Goal: Navigation & Orientation: Find specific page/section

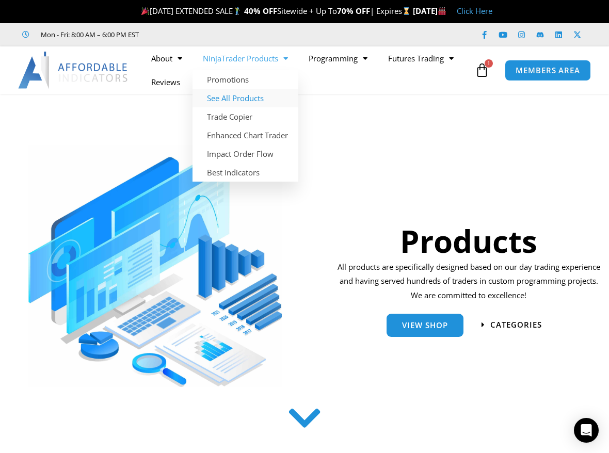
click at [237, 99] on link "See All Products" at bounding box center [245, 98] width 106 height 19
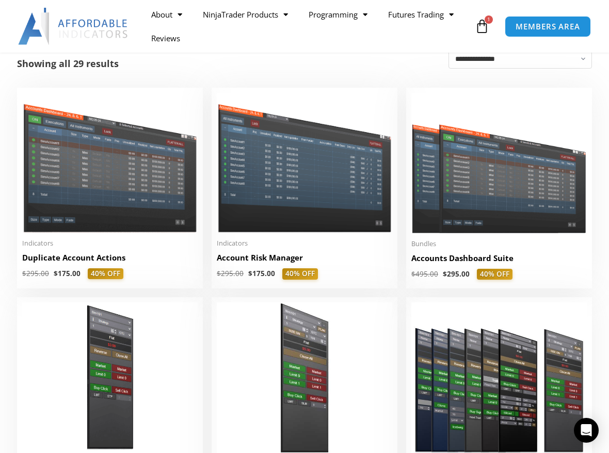
scroll to position [155, 0]
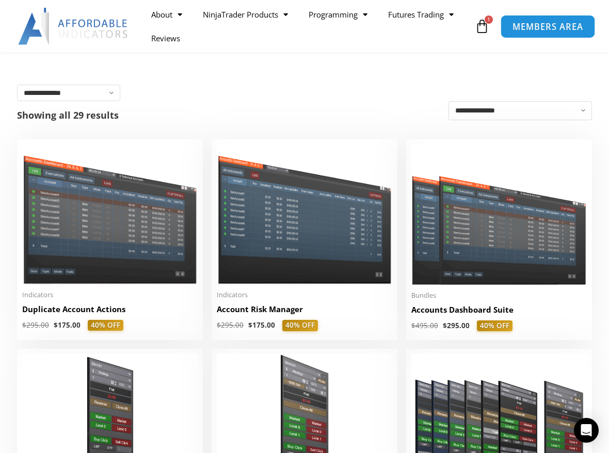
click at [532, 26] on span "MEMBERS AREA" at bounding box center [547, 26] width 71 height 9
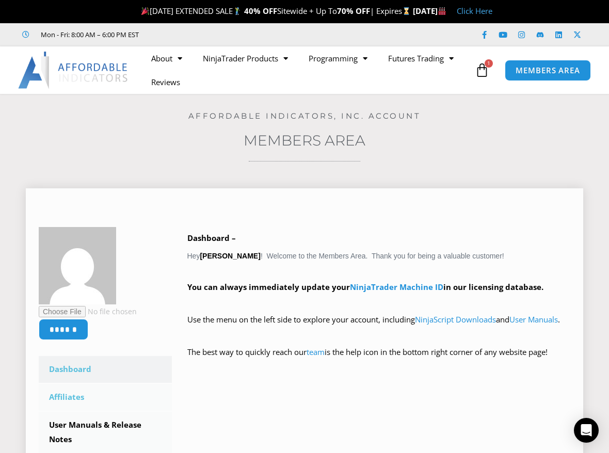
click at [69, 395] on link "Affiliates" at bounding box center [105, 397] width 133 height 27
